Goal: Information Seeking & Learning: Learn about a topic

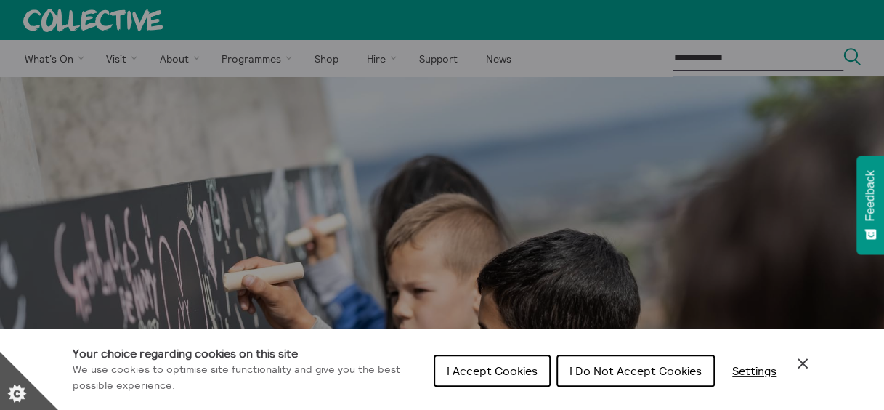
click at [504, 368] on span "I Accept Cookies" at bounding box center [492, 370] width 91 height 15
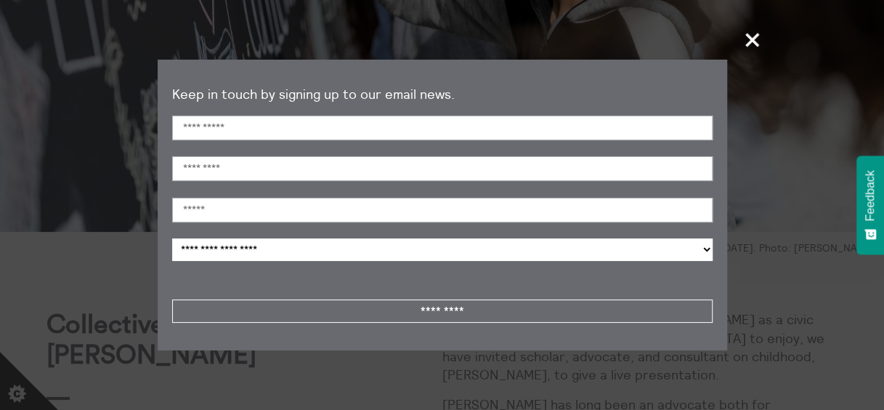
scroll to position [481, 0]
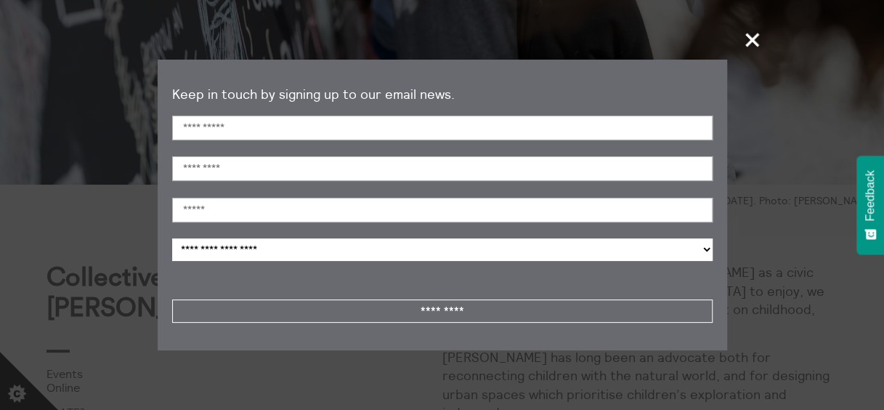
click at [754, 36] on span "+" at bounding box center [753, 39] width 43 height 43
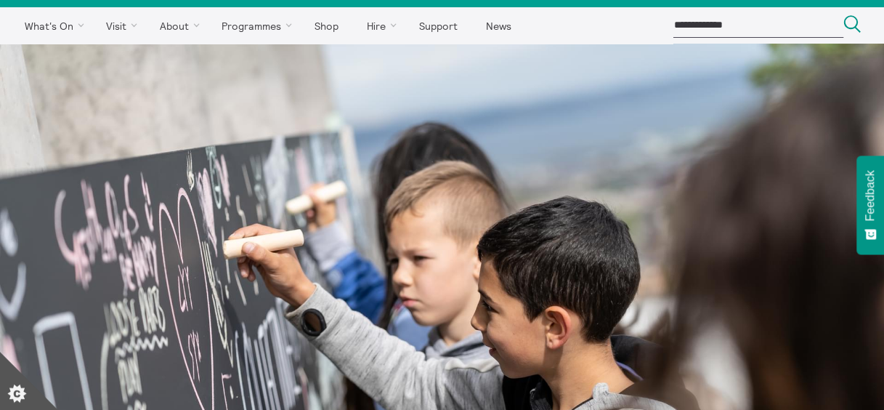
scroll to position [0, 0]
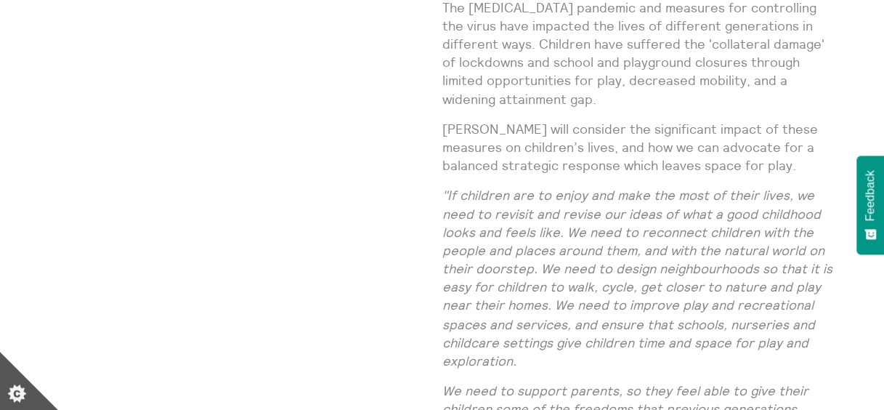
scroll to position [1001, 0]
drag, startPoint x: 882, startPoint y: 179, endPoint x: 879, endPoint y: 78, distance: 100.4
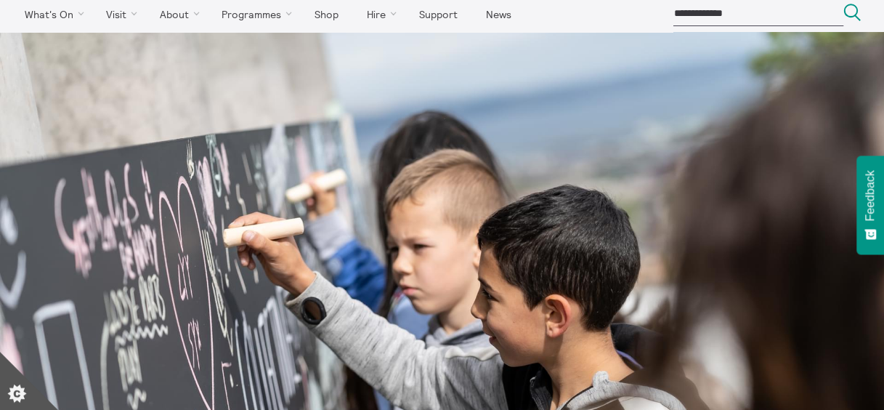
scroll to position [0, 0]
